Goal: Information Seeking & Learning: Find specific fact

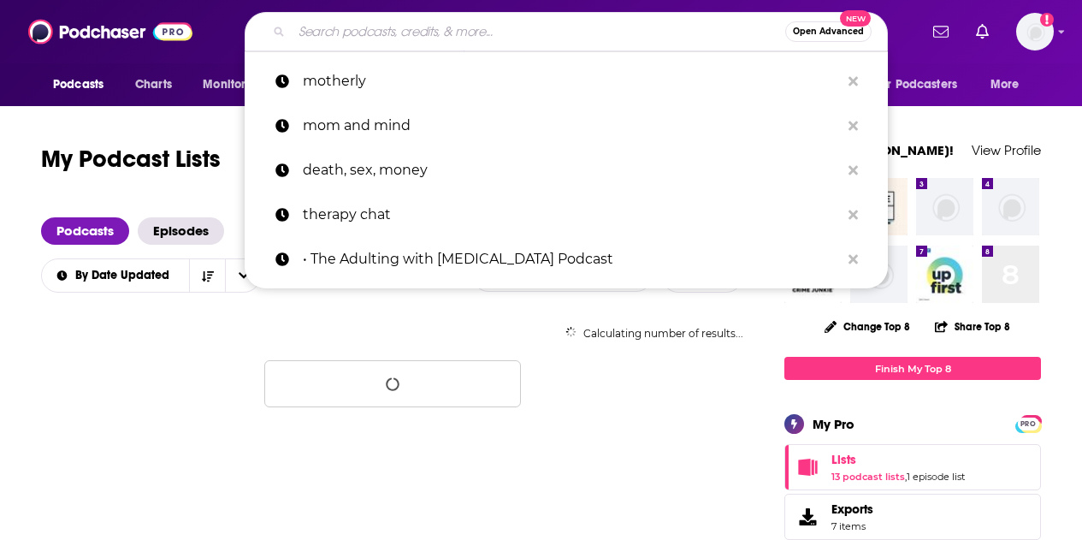
click at [369, 25] on input "Search podcasts, credits, & more..." at bounding box center [538, 31] width 493 height 27
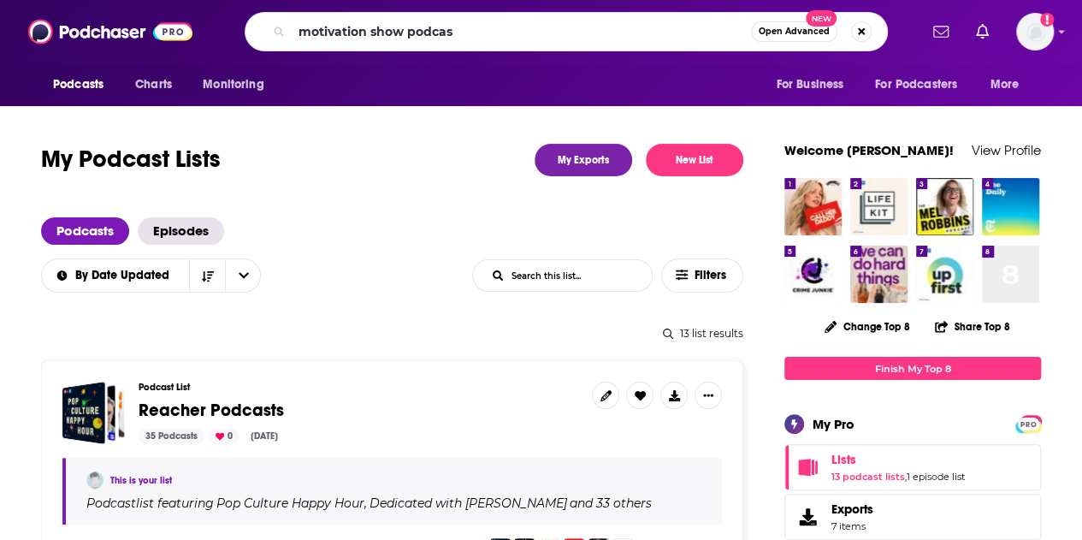
type input "motivation show podcast"
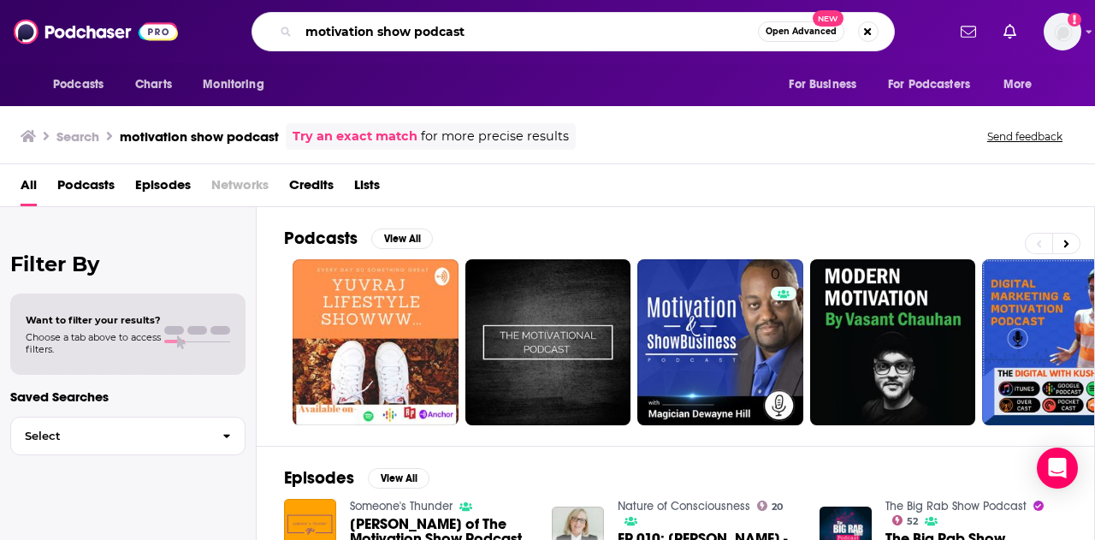
drag, startPoint x: 539, startPoint y: 36, endPoint x: 214, endPoint y: 22, distance: 325.2
click at [214, 22] on div "motivation show podcast Open Advanced New" at bounding box center [572, 31] width 745 height 39
type input "eli marcus"
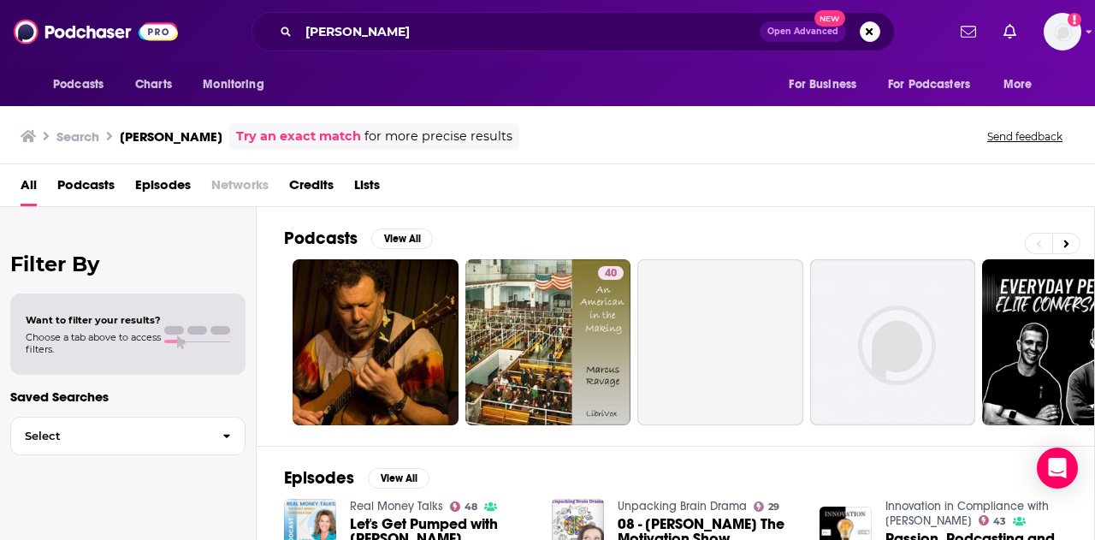
click at [80, 186] on span "Podcasts" at bounding box center [85, 188] width 57 height 35
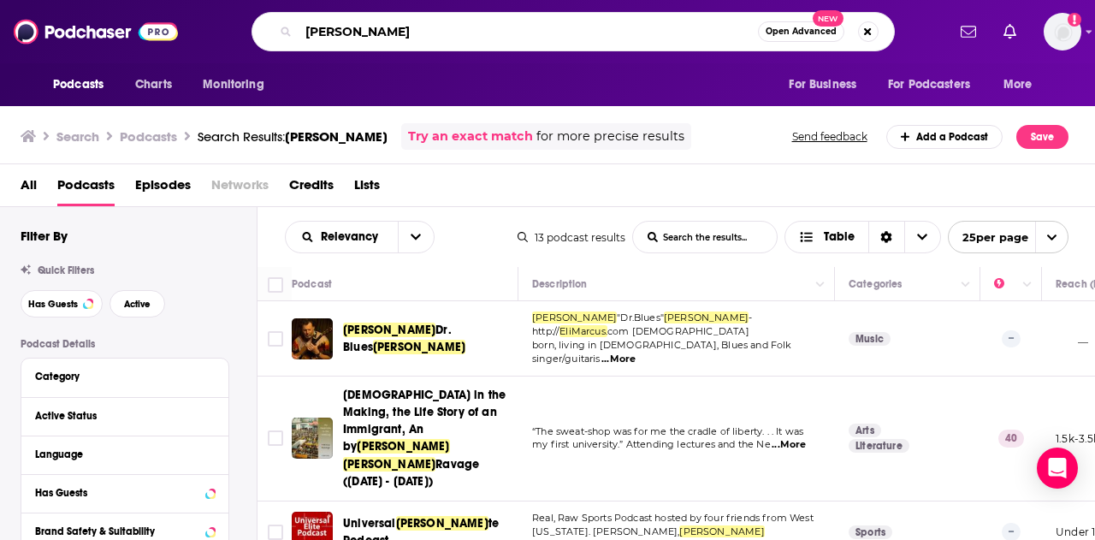
click at [435, 29] on input "eli marcus" at bounding box center [527, 31] width 459 height 27
drag, startPoint x: 429, startPoint y: 30, endPoint x: 247, endPoint y: 28, distance: 182.2
click at [247, 28] on div "eli marcus Open Advanced New" at bounding box center [572, 31] width 745 height 39
